Goal: Entertainment & Leisure: Browse casually

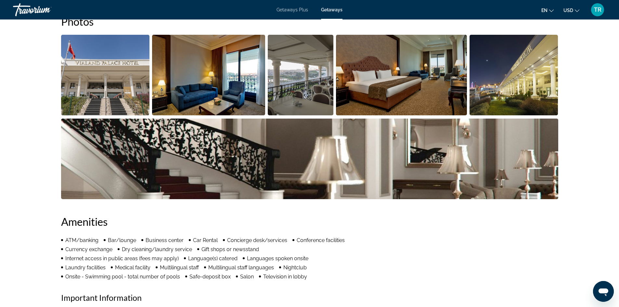
scroll to position [292, 0]
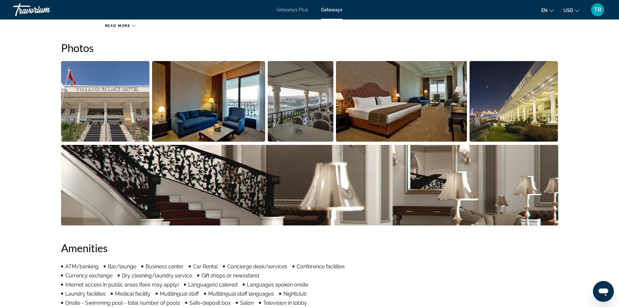
click at [299, 98] on img "Open full-screen image slider" at bounding box center [301, 101] width 66 height 81
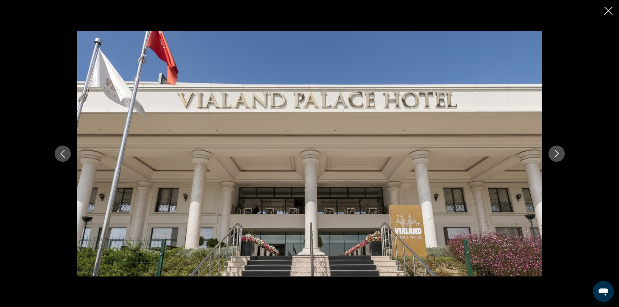
click at [552, 151] on button "Next image" at bounding box center [556, 154] width 16 height 16
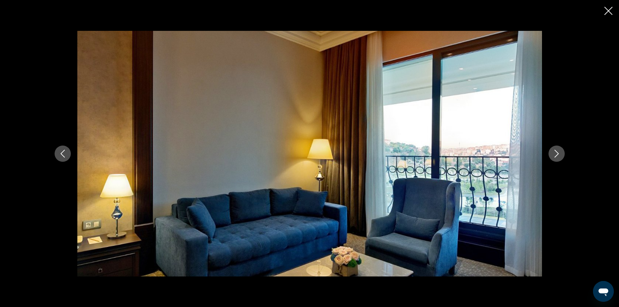
click at [552, 151] on button "Next image" at bounding box center [556, 154] width 16 height 16
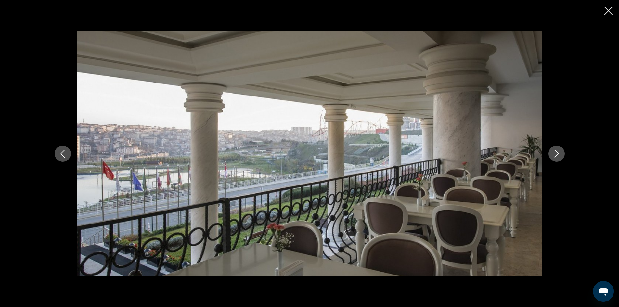
click at [552, 151] on button "Next image" at bounding box center [556, 154] width 16 height 16
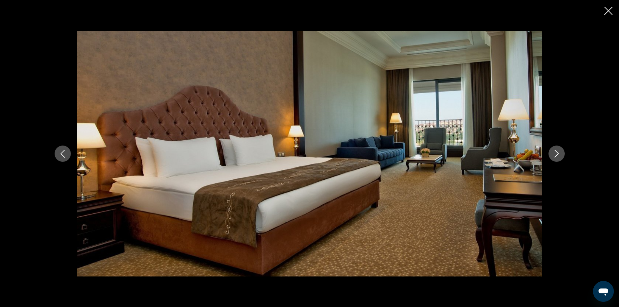
click at [552, 151] on button "Next image" at bounding box center [556, 154] width 16 height 16
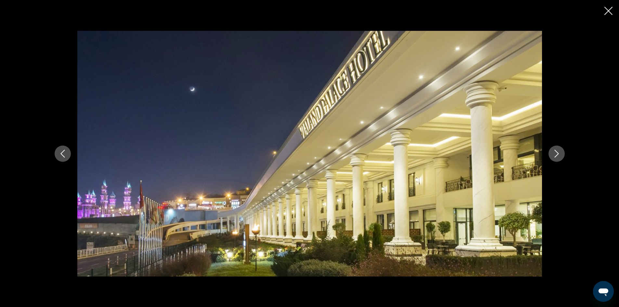
click at [552, 151] on button "Next image" at bounding box center [556, 154] width 16 height 16
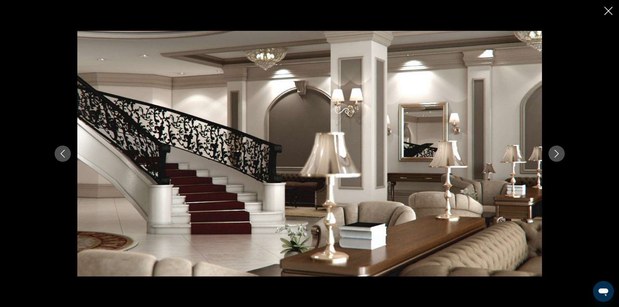
click at [552, 151] on button "Next image" at bounding box center [556, 154] width 16 height 16
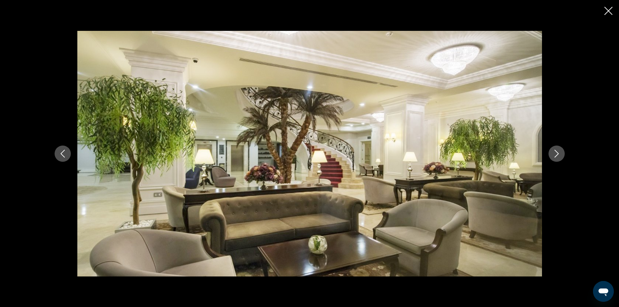
click at [558, 148] on button "Next image" at bounding box center [556, 154] width 16 height 16
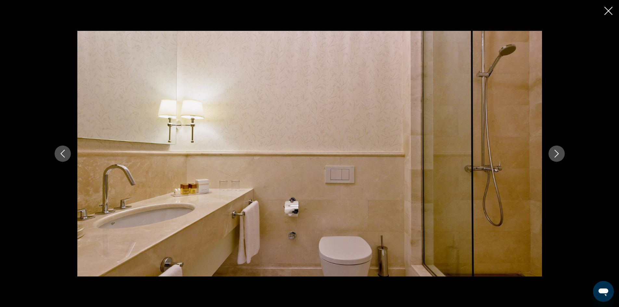
click at [554, 150] on icon "Next image" at bounding box center [557, 154] width 8 height 8
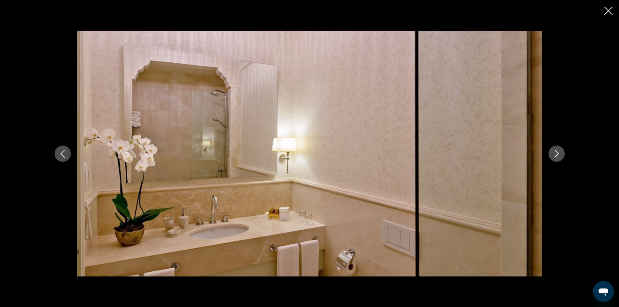
click at [554, 150] on icon "Next image" at bounding box center [557, 154] width 8 height 8
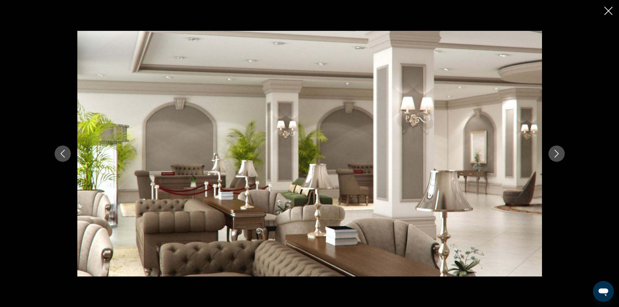
click at [554, 150] on icon "Next image" at bounding box center [557, 154] width 8 height 8
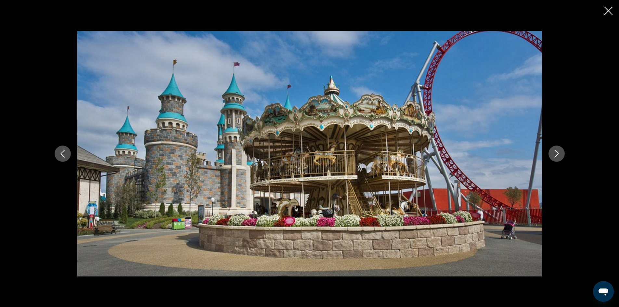
click at [557, 144] on div "prev next" at bounding box center [309, 154] width 523 height 246
click at [557, 147] on button "Next image" at bounding box center [556, 154] width 16 height 16
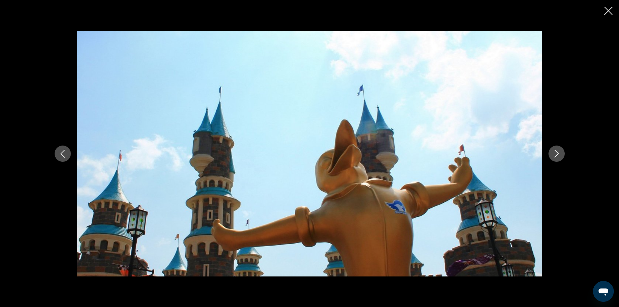
click at [557, 147] on button "Next image" at bounding box center [556, 154] width 16 height 16
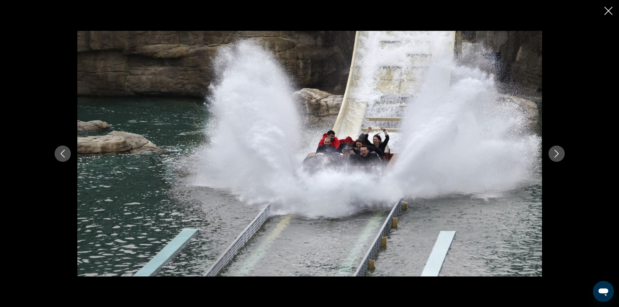
click at [59, 154] on icon "Previous image" at bounding box center [63, 154] width 8 height 8
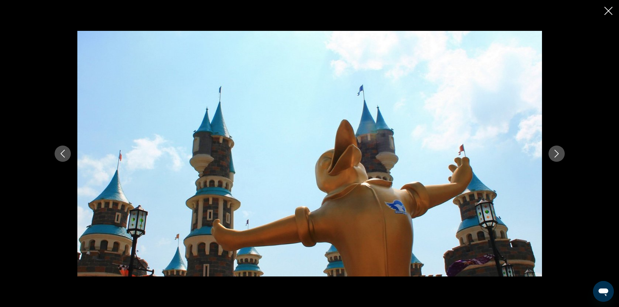
click at [561, 153] on button "Next image" at bounding box center [556, 154] width 16 height 16
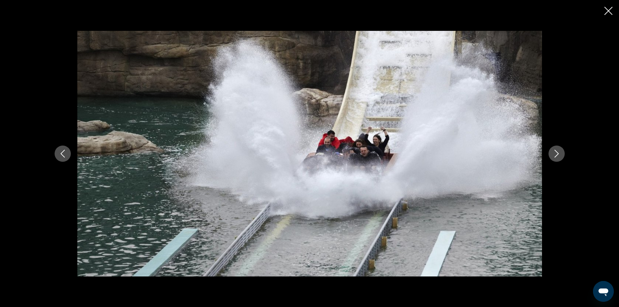
click at [561, 153] on button "Next image" at bounding box center [556, 154] width 16 height 16
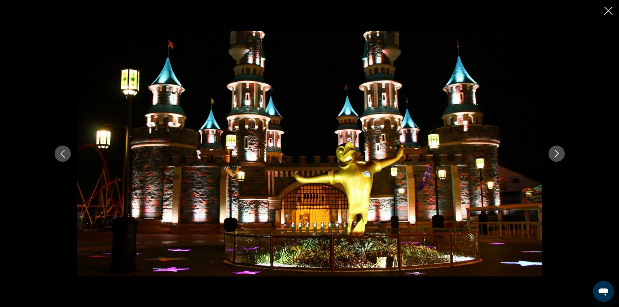
click at [561, 153] on button "Next image" at bounding box center [556, 154] width 16 height 16
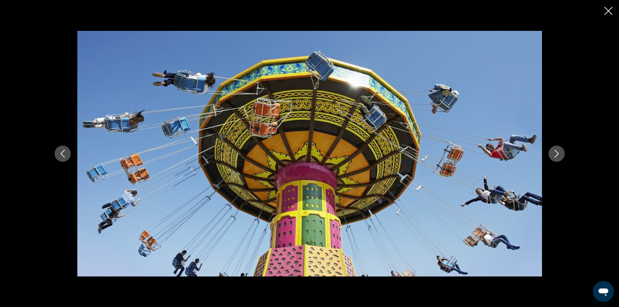
click at [561, 153] on button "Next image" at bounding box center [556, 154] width 16 height 16
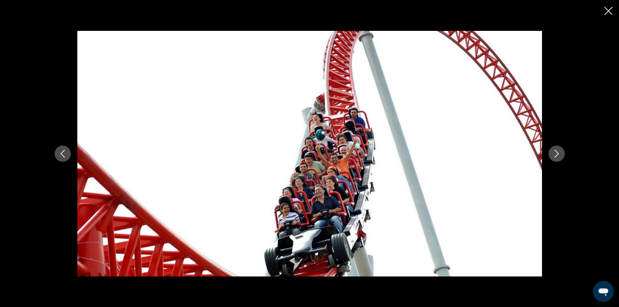
click at [561, 153] on button "Next image" at bounding box center [556, 154] width 16 height 16
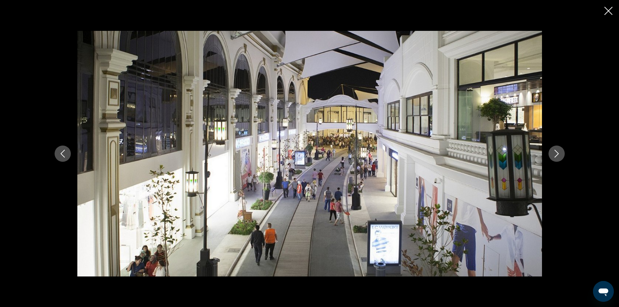
click at [561, 153] on button "Next image" at bounding box center [556, 154] width 16 height 16
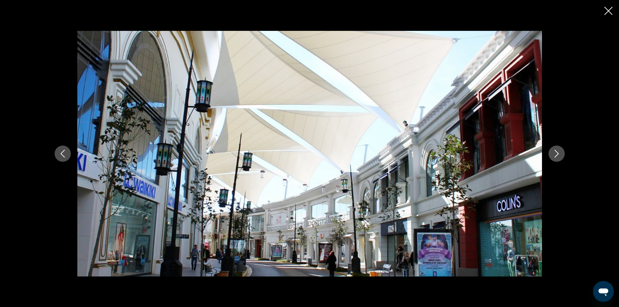
click at [561, 153] on button "Next image" at bounding box center [556, 154] width 16 height 16
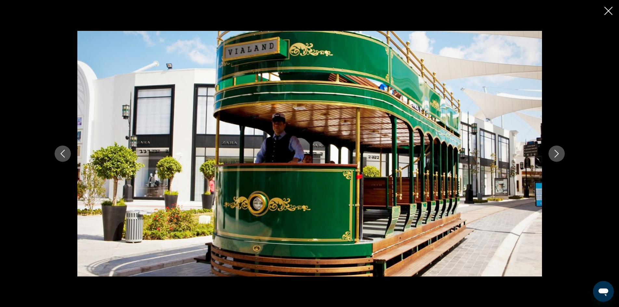
click at [561, 153] on button "Next image" at bounding box center [556, 154] width 16 height 16
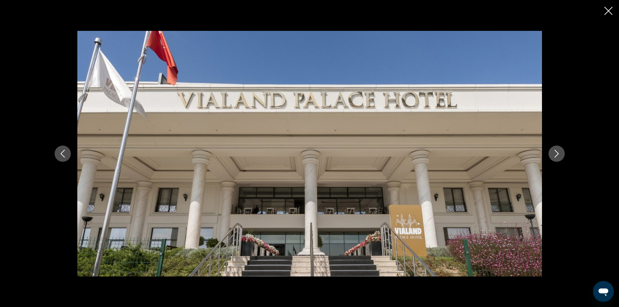
click at [561, 153] on button "Next image" at bounding box center [556, 154] width 16 height 16
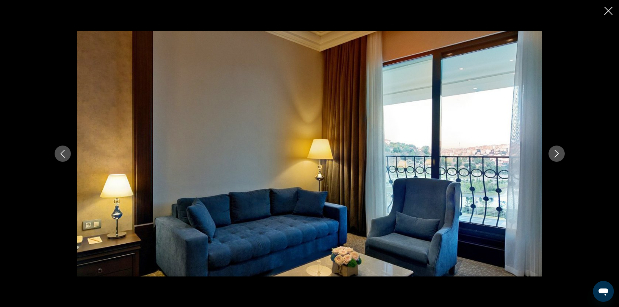
click at [561, 153] on button "Next image" at bounding box center [556, 154] width 16 height 16
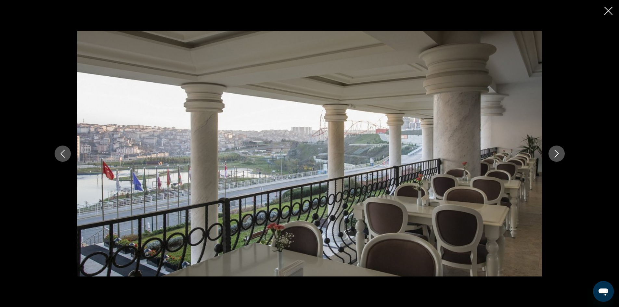
click at [561, 153] on button "Next image" at bounding box center [556, 154] width 16 height 16
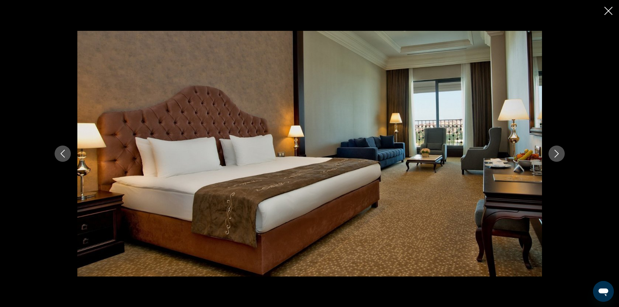
click at [561, 153] on button "Next image" at bounding box center [556, 154] width 16 height 16
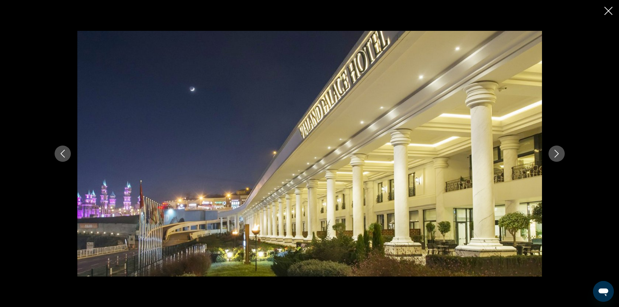
click at [561, 153] on button "Next image" at bounding box center [556, 154] width 16 height 16
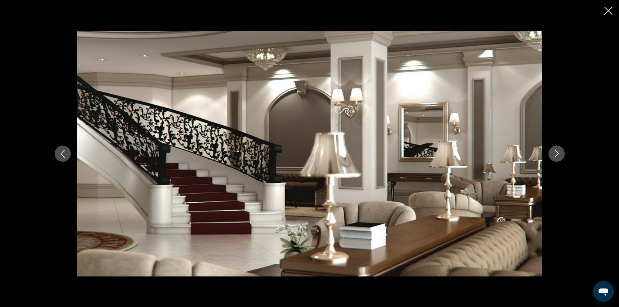
click at [561, 153] on button "Next image" at bounding box center [556, 154] width 16 height 16
